Goal: Navigation & Orientation: Find specific page/section

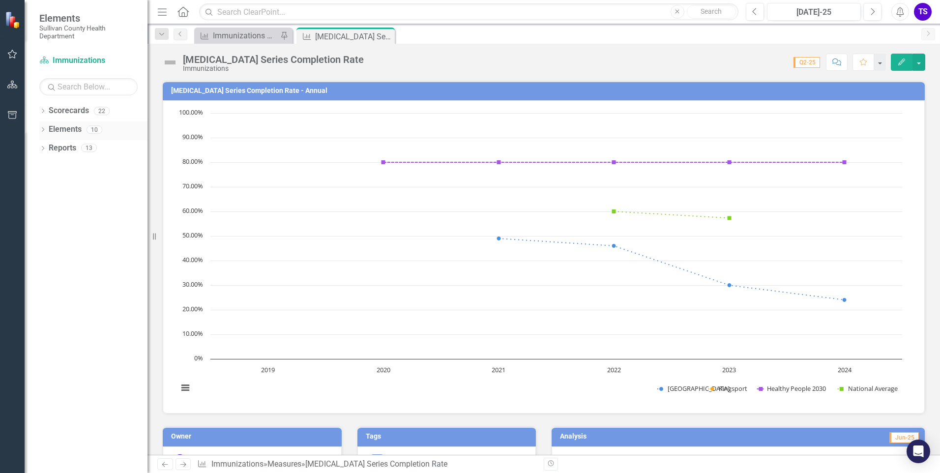
click at [44, 131] on icon "Dropdown" at bounding box center [42, 130] width 7 height 5
click at [48, 166] on icon "Dropdown" at bounding box center [47, 167] width 7 height 5
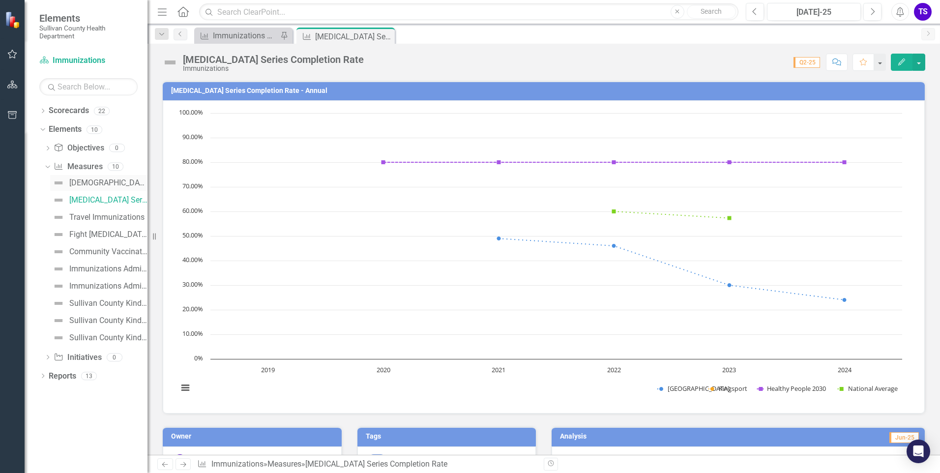
click at [99, 181] on div "[DEMOGRAPHIC_DATA] Survey" at bounding box center [108, 182] width 78 height 9
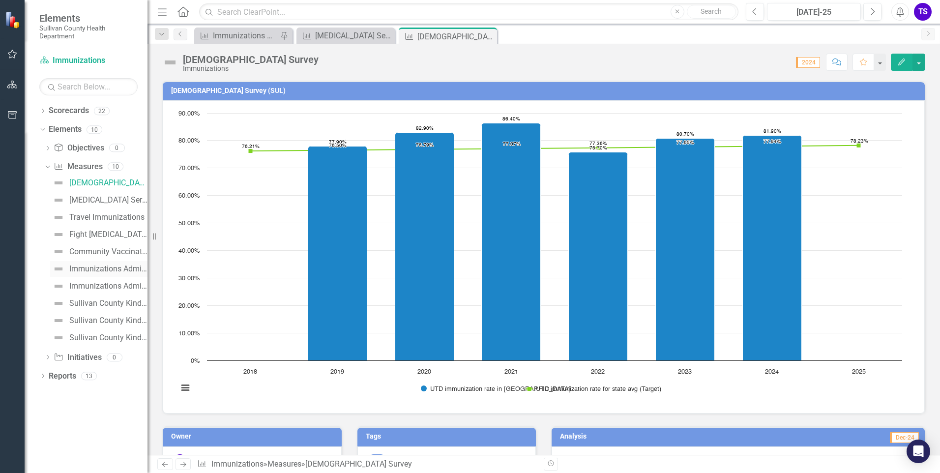
click at [106, 272] on div "Immunizations Administered by [PERSON_NAME][GEOGRAPHIC_DATA]" at bounding box center [108, 268] width 78 height 9
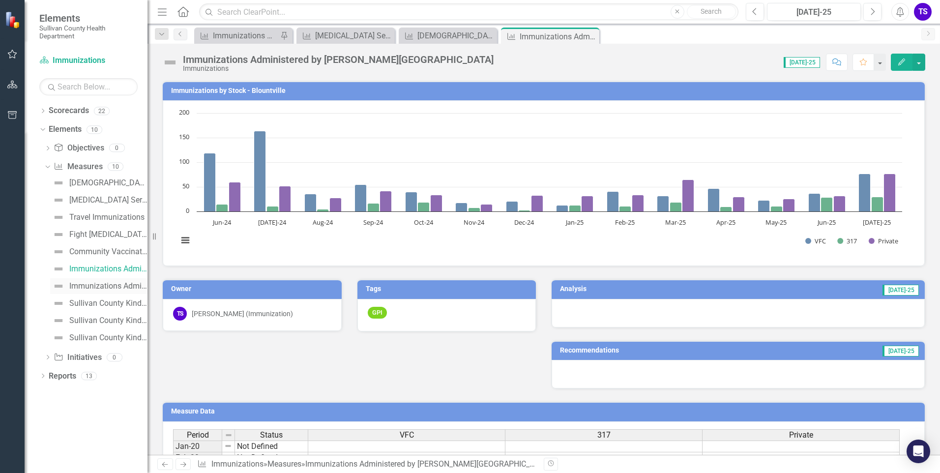
click at [97, 291] on link "Immunizations Administered by Stock - Kingsport" at bounding box center [98, 286] width 97 height 16
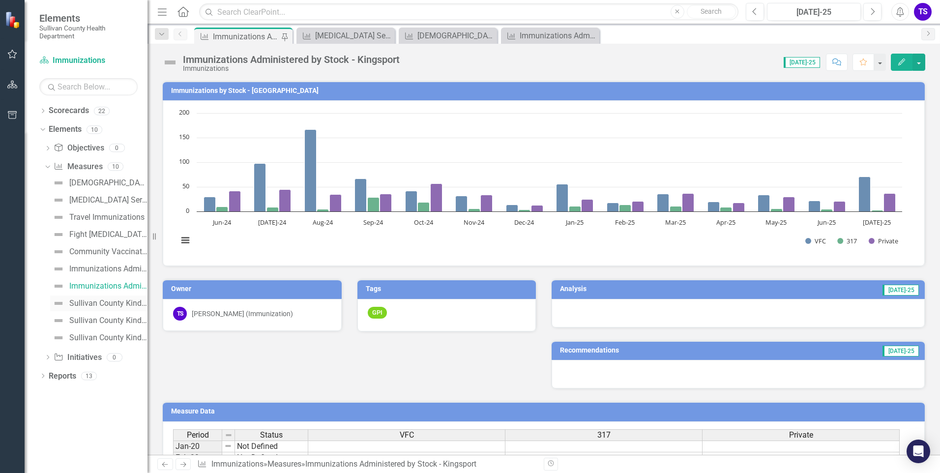
click at [96, 308] on link "Sullivan County Kindergarten Immunization Compliance per Vaccine" at bounding box center [98, 303] width 97 height 16
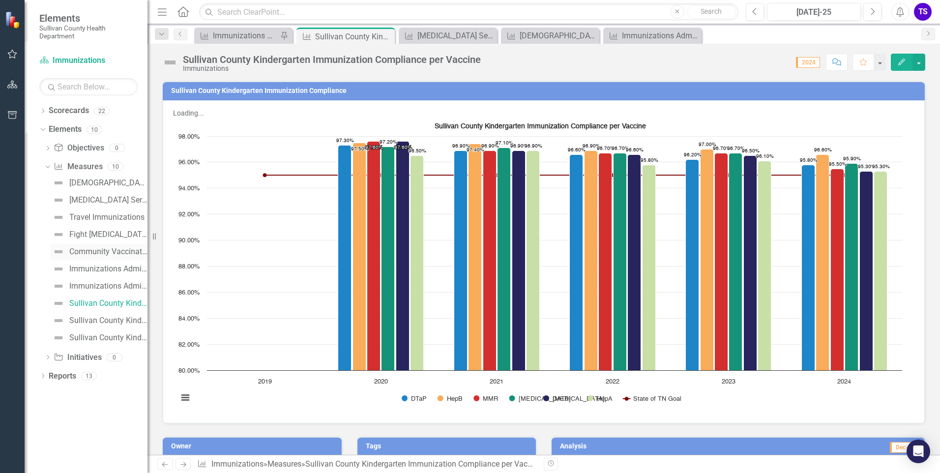
click at [84, 254] on div "Community Vaccination Outreach" at bounding box center [108, 251] width 78 height 9
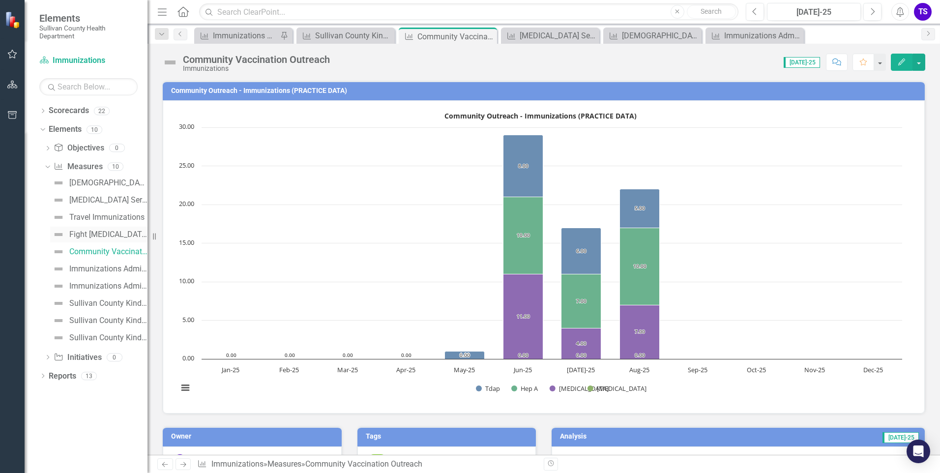
click at [80, 237] on div "Fight [MEDICAL_DATA] Vaccination Rates Per Year" at bounding box center [108, 234] width 78 height 9
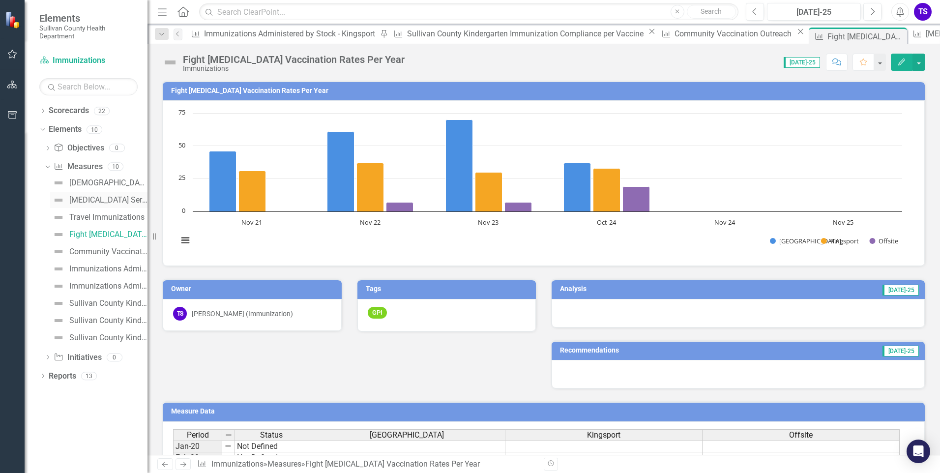
click at [93, 203] on div "[MEDICAL_DATA] Series Completion Rate" at bounding box center [108, 200] width 78 height 9
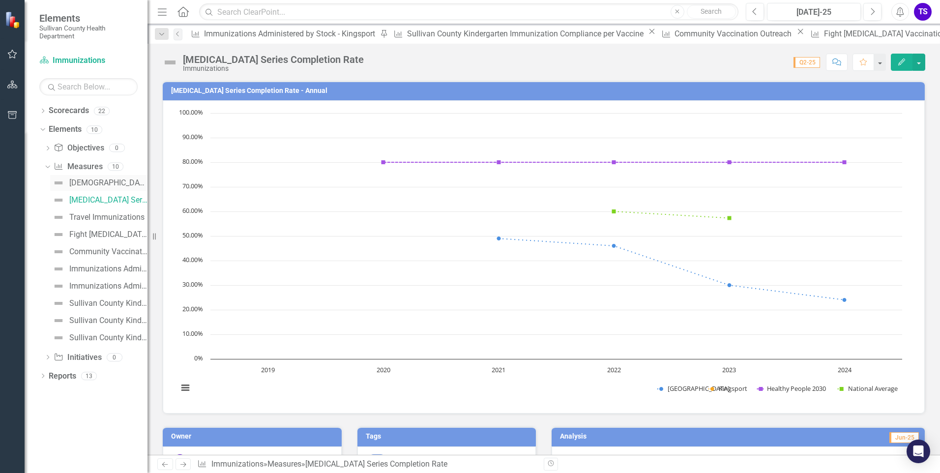
click at [94, 181] on div "[DEMOGRAPHIC_DATA] Survey" at bounding box center [108, 182] width 78 height 9
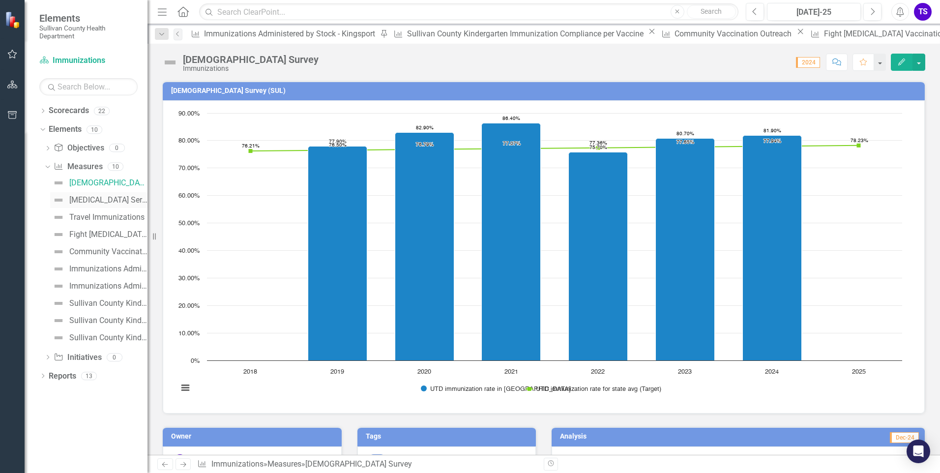
click at [95, 200] on div "[MEDICAL_DATA] Series Completion Rate" at bounding box center [108, 200] width 78 height 9
